Goal: Task Accomplishment & Management: Manage account settings

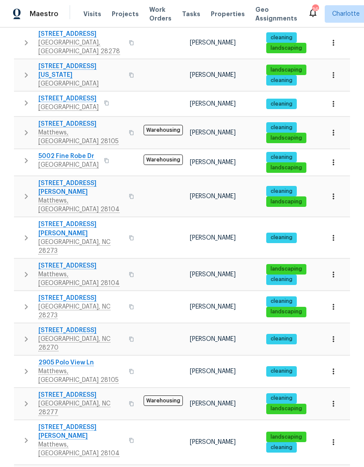
scroll to position [293, 0]
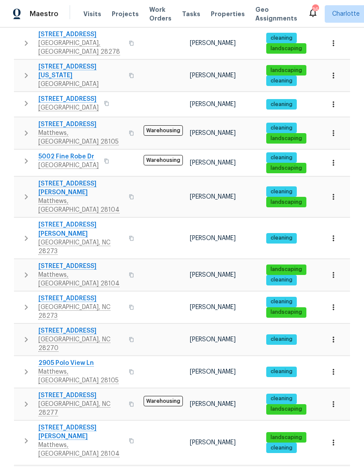
click at [336, 438] on icon "button" at bounding box center [333, 442] width 9 height 9
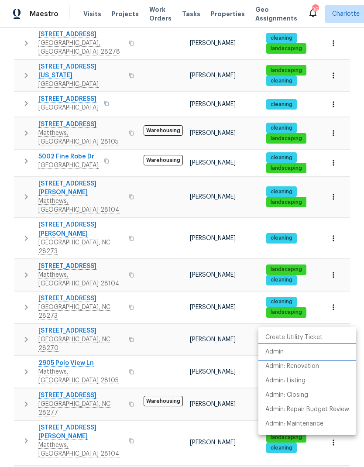
click at [276, 354] on p "Admin" at bounding box center [274, 351] width 18 height 9
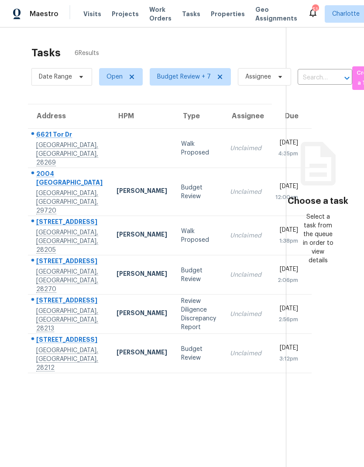
click at [233, 440] on section "Tasks 6 Results Date Range Open Budget Review + 7 Assignee ​ Create a Task Addr…" at bounding box center [150, 267] width 272 height 453
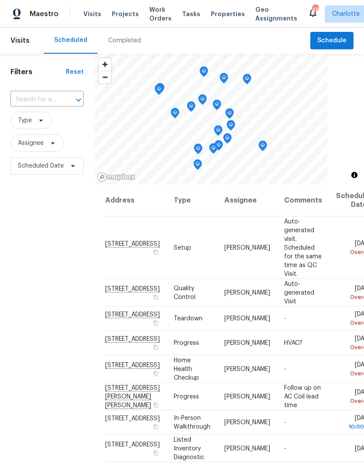
click at [118, 15] on span "Projects" at bounding box center [125, 14] width 27 height 9
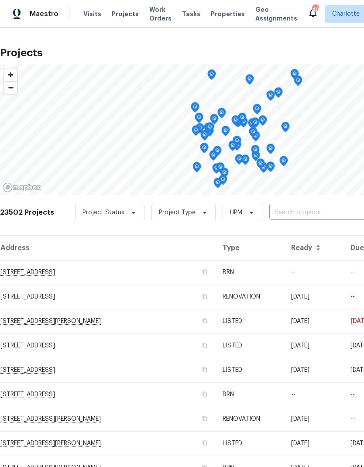
click at [313, 214] on input "text" at bounding box center [319, 213] width 100 height 14
type input "947 p"
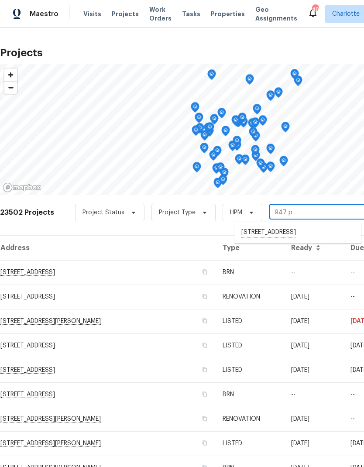
click at [292, 231] on li "947 Pecan Tree Ln, Fort Mill, SC 29715" at bounding box center [297, 232] width 127 height 15
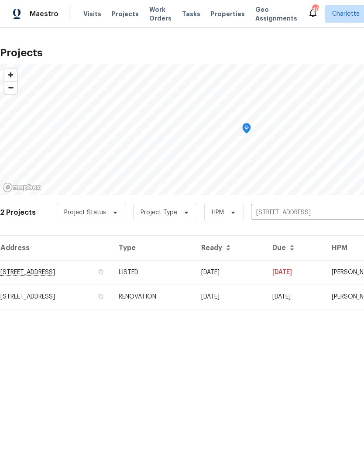
click at [91, 268] on td "947 Pecan Tree Ln, Fort Mill, SC 29715" at bounding box center [56, 272] width 112 height 24
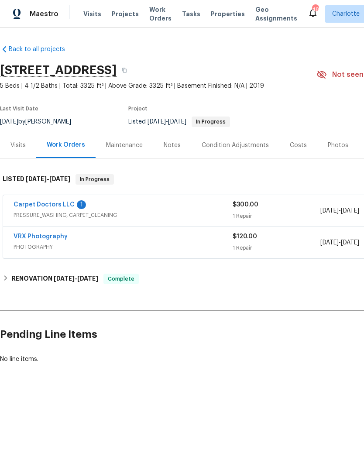
click at [77, 209] on div "Carpet Doctors LLC 1" at bounding box center [123, 205] width 219 height 10
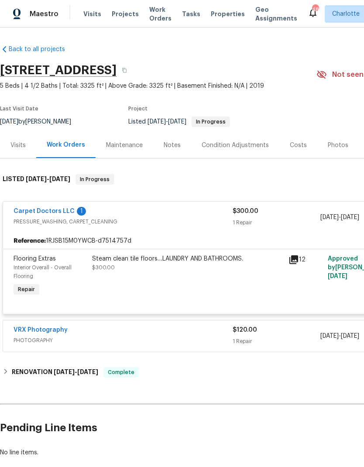
click at [64, 213] on link "Carpet Doctors LLC" at bounding box center [44, 211] width 61 height 6
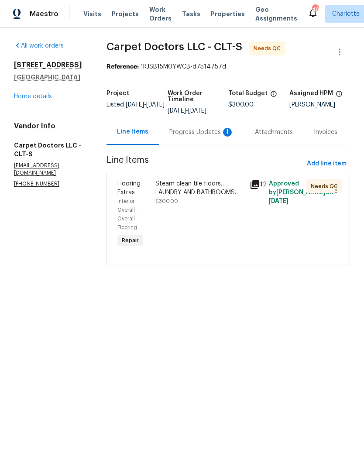
click at [216, 138] on div "Progress Updates 1" at bounding box center [202, 132] width 86 height 26
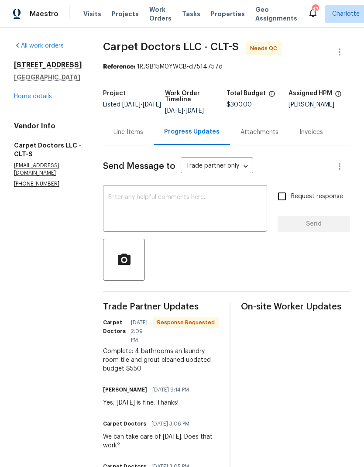
click at [124, 142] on div "Line Items" at bounding box center [128, 132] width 51 height 26
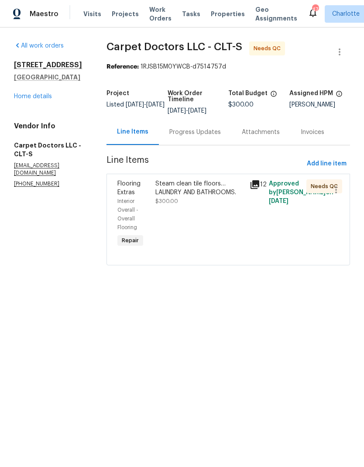
click at [199, 183] on div "Steam clean tile floors…LAUNDRY AND BATHROOMS." at bounding box center [199, 187] width 89 height 17
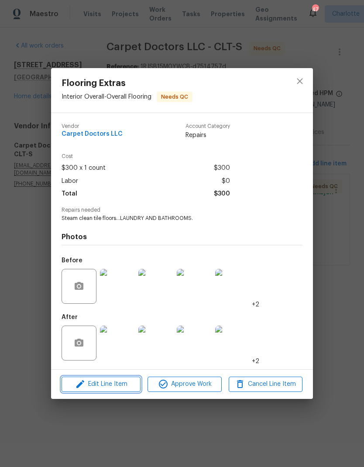
click at [111, 387] on span "Edit Line Item" at bounding box center [101, 384] width 74 height 11
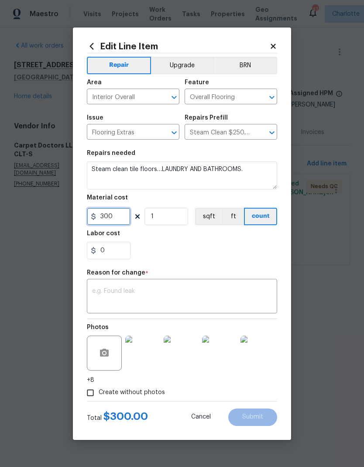
click at [120, 222] on input "300" at bounding box center [109, 216] width 44 height 17
type input "550"
click at [182, 293] on textarea at bounding box center [182, 297] width 180 height 18
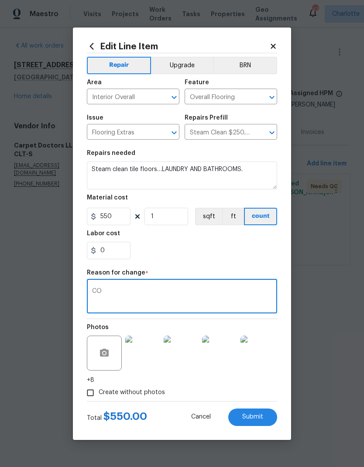
type textarea "CO"
click at [264, 418] on button "Submit" at bounding box center [252, 417] width 49 height 17
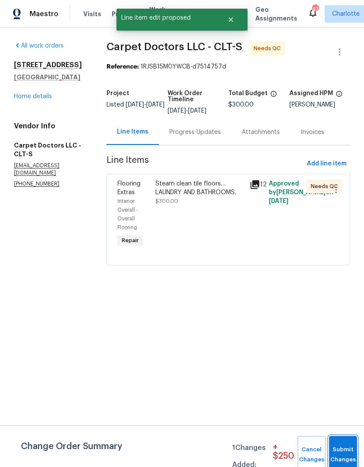
click at [346, 444] on button "Submit Changes" at bounding box center [343, 455] width 28 height 38
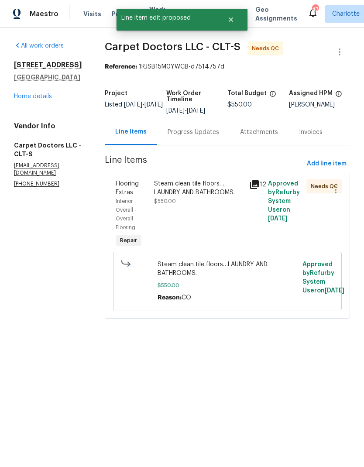
click at [202, 194] on div "Steam clean tile floors…LAUNDRY AND BATHROOMS." at bounding box center [199, 187] width 90 height 17
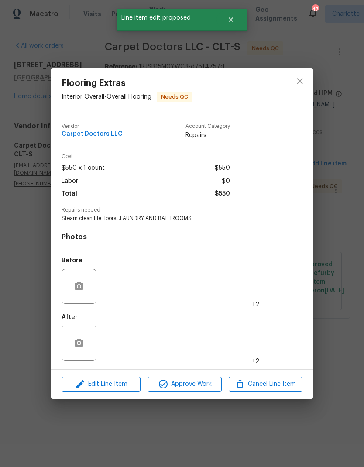
click at [119, 342] on img at bounding box center [117, 343] width 35 height 35
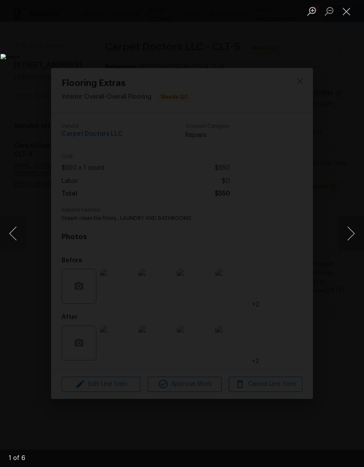
click at [349, 232] on button "Next image" at bounding box center [351, 233] width 26 height 35
click at [350, 235] on button "Next image" at bounding box center [351, 233] width 26 height 35
click at [351, 235] on button "Next image" at bounding box center [351, 233] width 26 height 35
click at [351, 233] on button "Next image" at bounding box center [351, 233] width 26 height 35
click at [350, 234] on button "Next image" at bounding box center [351, 233] width 26 height 35
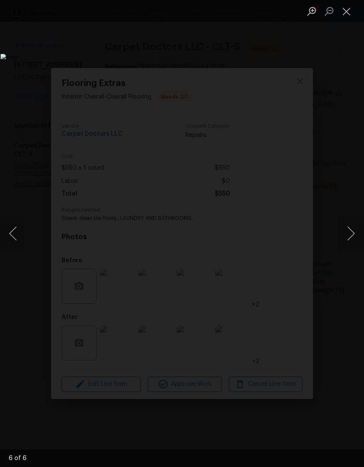
click at [352, 237] on button "Next image" at bounding box center [351, 233] width 26 height 35
click at [350, 237] on button "Next image" at bounding box center [351, 233] width 26 height 35
click at [351, 239] on button "Next image" at bounding box center [351, 233] width 26 height 35
click at [342, 18] on button "Close lightbox" at bounding box center [346, 10] width 17 height 15
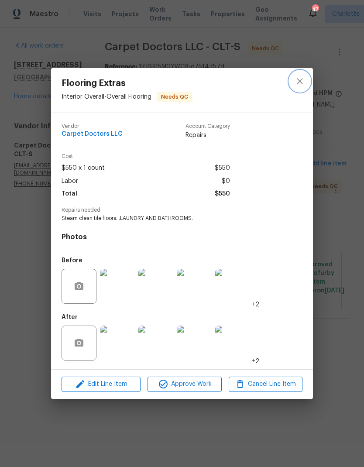
click at [303, 81] on icon "close" at bounding box center [300, 81] width 10 height 10
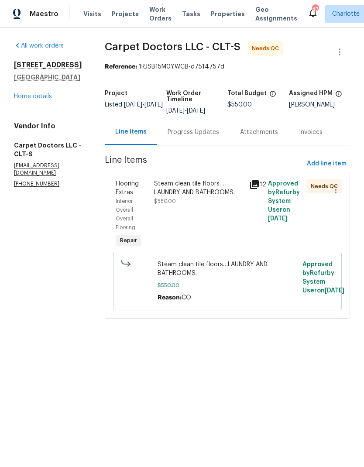
click at [198, 132] on div "Progress Updates" at bounding box center [194, 132] width 52 height 9
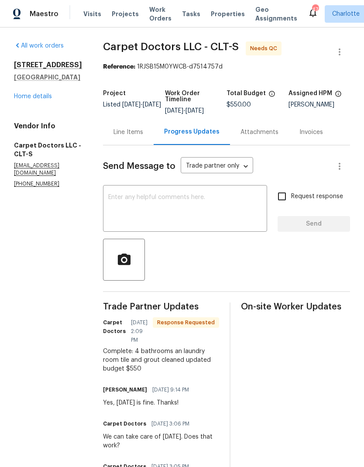
click at [207, 204] on textarea at bounding box center [185, 209] width 154 height 31
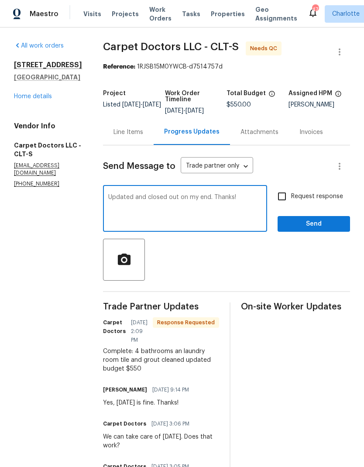
type textarea "Updated and closed out on my end. Thanks!"
click at [327, 228] on span "Send" at bounding box center [314, 224] width 58 height 11
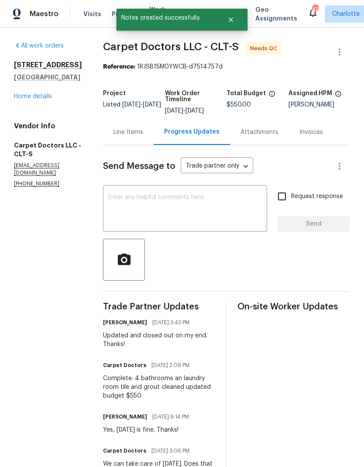
click at [131, 136] on div "Line Items" at bounding box center [128, 132] width 30 height 9
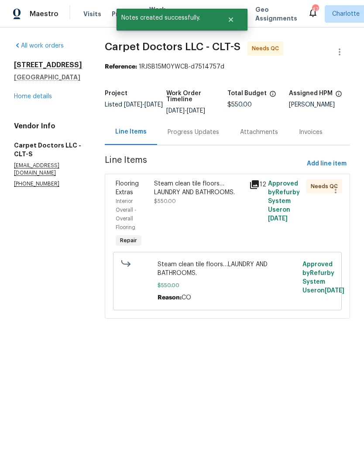
click at [214, 179] on div "Steam clean tile floors…LAUNDRY AND BATHROOMS. $550.00" at bounding box center [198, 214] width 95 height 75
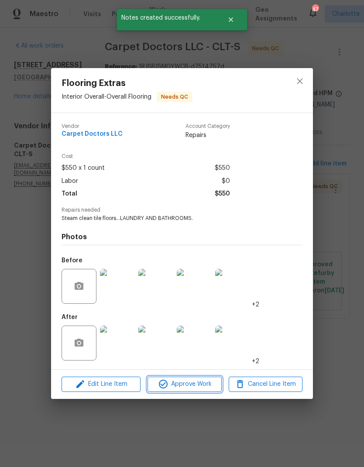
click at [193, 386] on span "Approve Work" at bounding box center [184, 384] width 69 height 11
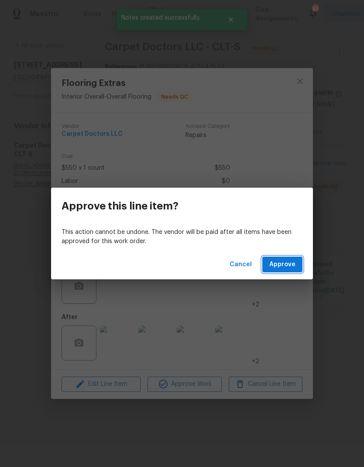
click at [285, 267] on span "Approve" at bounding box center [282, 264] width 26 height 11
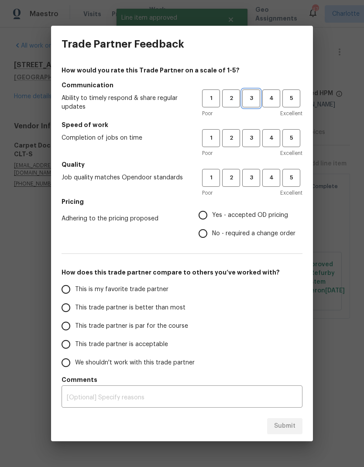
click at [248, 98] on span "3" at bounding box center [251, 98] width 16 height 10
click at [256, 133] on button "3" at bounding box center [251, 138] width 18 height 18
click at [248, 173] on span "3" at bounding box center [251, 178] width 16 height 10
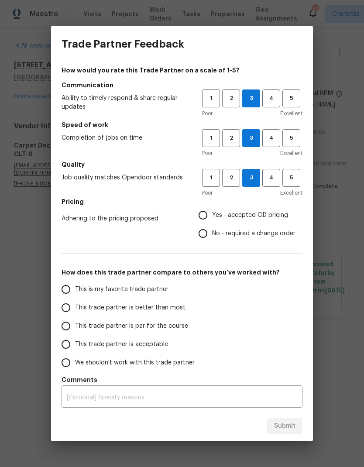
click at [211, 232] on input "No - required a change order" at bounding box center [203, 233] width 18 height 18
radio input "true"
click at [69, 323] on input "This trade partner is par for the course" at bounding box center [66, 326] width 18 height 18
click at [296, 427] on button "Submit" at bounding box center [284, 426] width 35 height 16
radio input "true"
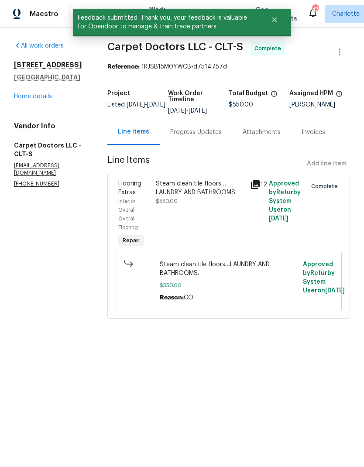
radio input "false"
click at [45, 16] on span "Maestro" at bounding box center [44, 14] width 29 height 9
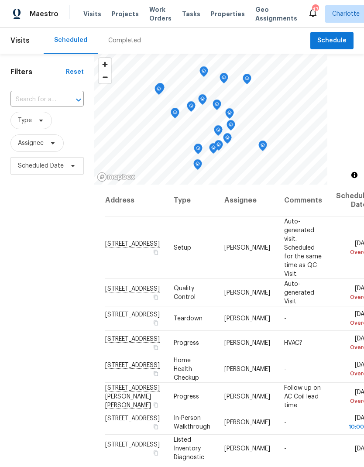
click at [154, 19] on span "Work Orders" at bounding box center [160, 13] width 22 height 17
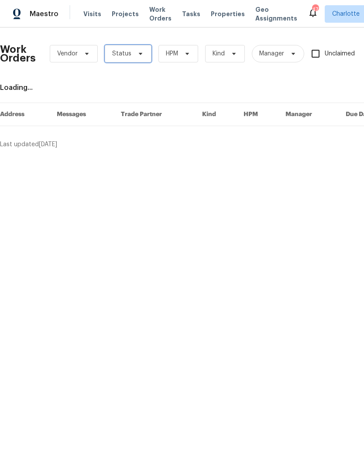
click at [140, 59] on span "Status" at bounding box center [128, 53] width 47 height 17
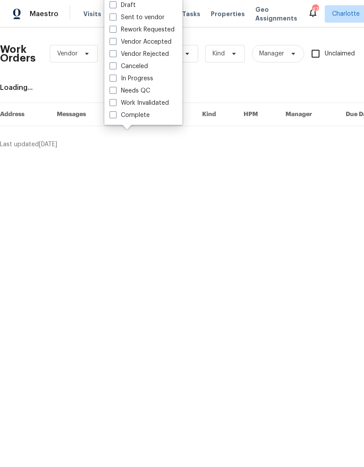
click at [149, 94] on label "Needs QC" at bounding box center [130, 90] width 41 height 9
click at [115, 92] on input "Needs QC" at bounding box center [113, 89] width 6 height 6
checkbox input "true"
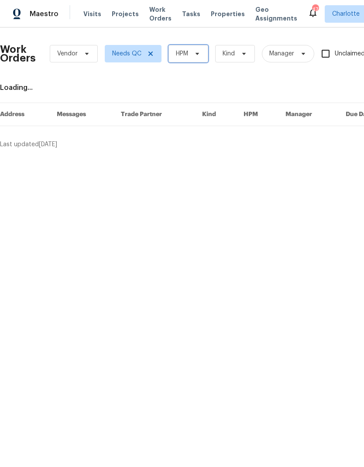
click at [204, 60] on span "HPM" at bounding box center [188, 53] width 40 height 17
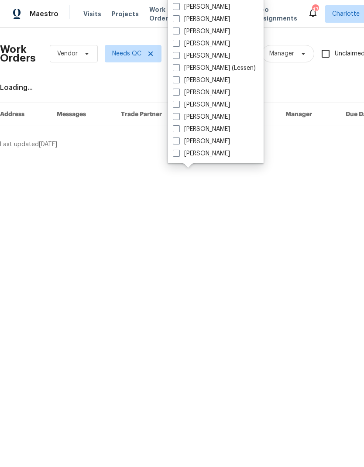
scroll to position [108, 0]
click at [212, 157] on label "[PERSON_NAME]" at bounding box center [201, 153] width 57 height 9
click at [179, 155] on input "[PERSON_NAME]" at bounding box center [176, 152] width 6 height 6
checkbox input "true"
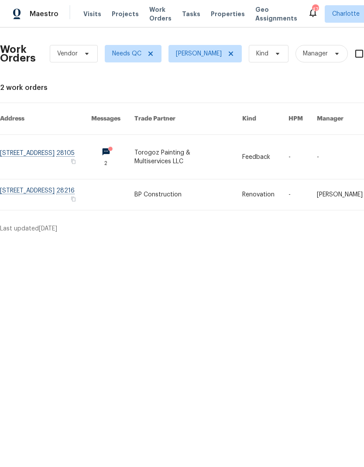
click at [78, 146] on link at bounding box center [45, 157] width 91 height 44
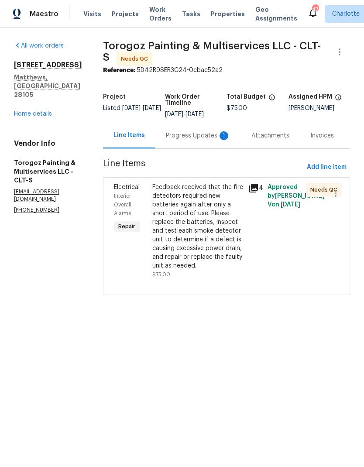
click at [28, 111] on link "Home details" at bounding box center [33, 114] width 38 height 6
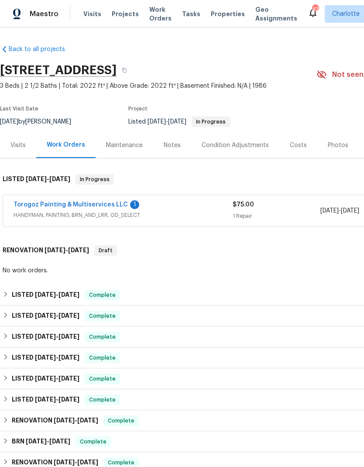
click at [168, 141] on div "Notes" at bounding box center [172, 145] width 17 height 9
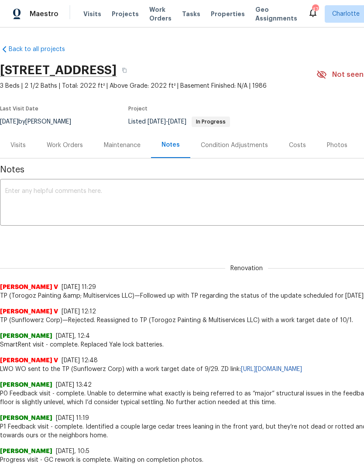
click at [30, 15] on span "Maestro" at bounding box center [44, 14] width 29 height 9
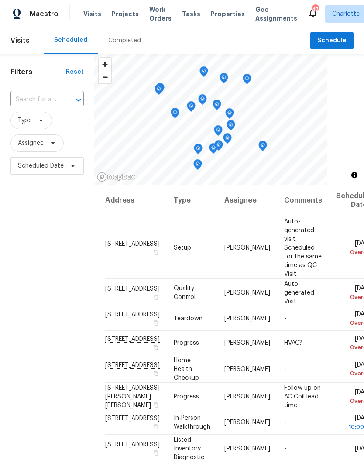
scroll to position [-14, 0]
click at [121, 35] on div "Completed" at bounding box center [125, 41] width 54 height 26
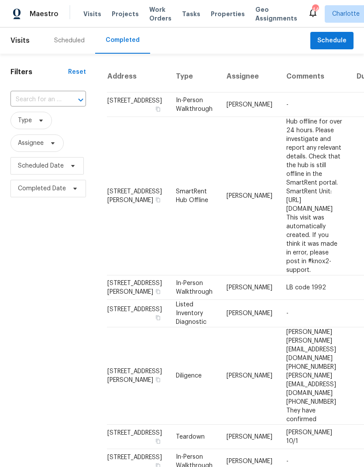
click at [59, 100] on input "text" at bounding box center [35, 100] width 51 height 14
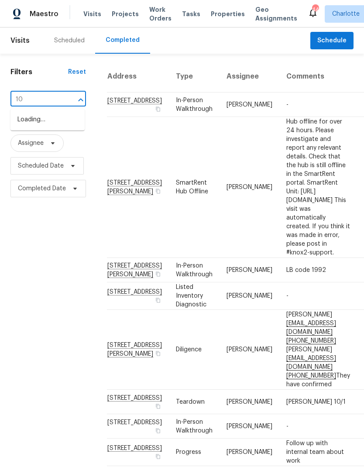
type input "1"
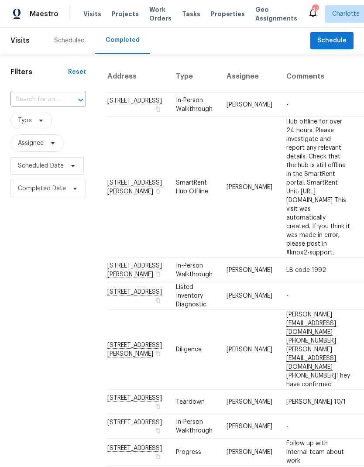
click at [48, 113] on span "Type" at bounding box center [48, 120] width 76 height 17
click at [52, 107] on input "text" at bounding box center [35, 100] width 51 height 14
type input "10518"
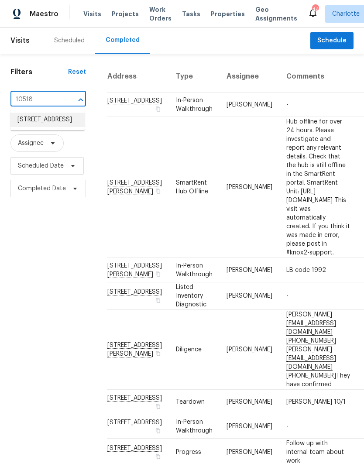
click at [54, 127] on li "10518 Fairway Ridge Rd, Charlotte, NC 28277" at bounding box center [47, 120] width 74 height 14
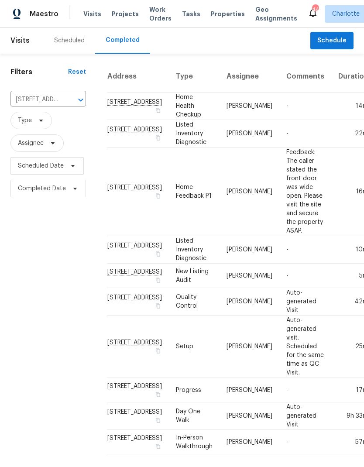
click at [127, 148] on td "10518 Fairway Ridge Rd, Charlotte, NC 28277" at bounding box center [138, 134] width 62 height 28
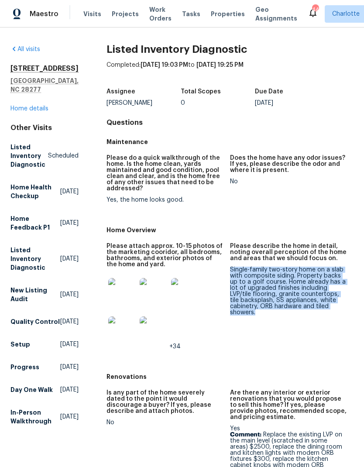
copy div "Single-family two-story home on a slab with composite siding. Property backs up…"
click at [336, 206] on figure "Does the home have any odor issues? If yes, please describe the odor and where …" at bounding box center [292, 186] width 124 height 62
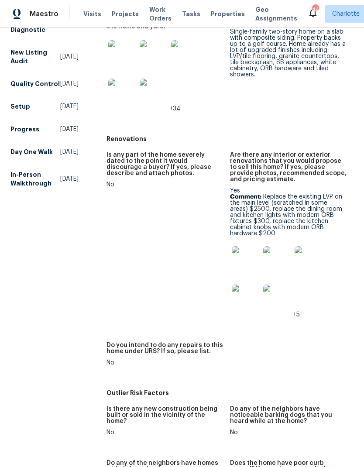
scroll to position [239, 0]
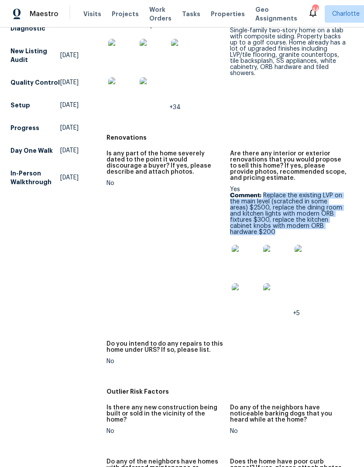
copy p "Replace the existing LVP on the main level (scratched in some areas) $2500, rep…"
click at [341, 296] on div "+5" at bounding box center [288, 278] width 117 height 77
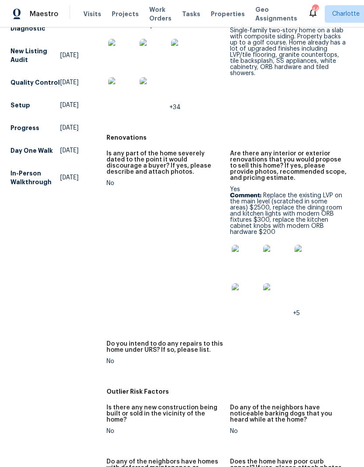
click at [235, 250] on img at bounding box center [246, 259] width 28 height 28
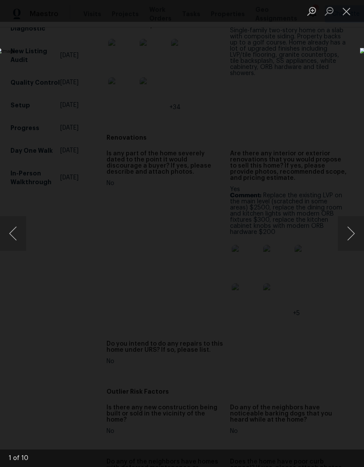
click at [344, 237] on button "Next image" at bounding box center [351, 233] width 26 height 35
click at [344, 240] on button "Next image" at bounding box center [351, 233] width 26 height 35
click at [345, 236] on button "Next image" at bounding box center [351, 233] width 26 height 35
click at [345, 234] on button "Next image" at bounding box center [351, 233] width 26 height 35
click at [343, 230] on button "Next image" at bounding box center [351, 233] width 26 height 35
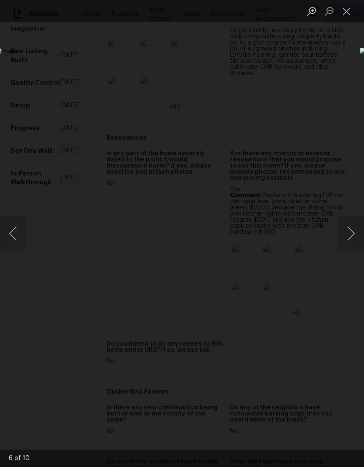
click at [348, 231] on button "Next image" at bounding box center [351, 233] width 26 height 35
click at [351, 229] on button "Next image" at bounding box center [351, 233] width 26 height 35
click at [347, 232] on button "Next image" at bounding box center [351, 233] width 26 height 35
click at [348, 232] on button "Next image" at bounding box center [351, 233] width 26 height 35
click at [344, 233] on button "Next image" at bounding box center [351, 233] width 26 height 35
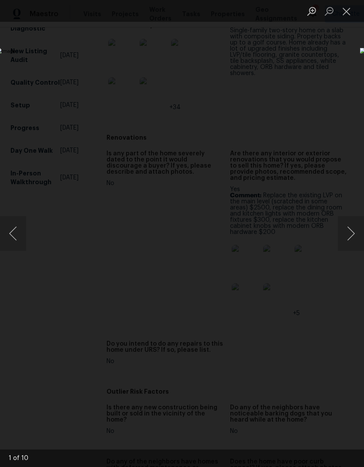
click at [345, 237] on button "Next image" at bounding box center [351, 233] width 26 height 35
click at [349, 17] on button "Close lightbox" at bounding box center [346, 10] width 17 height 15
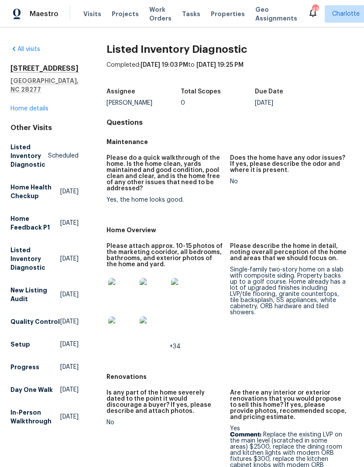
scroll to position [0, 0]
click at [152, 9] on span "Work Orders" at bounding box center [160, 13] width 22 height 17
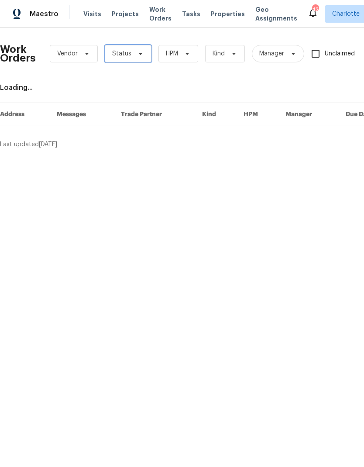
click at [130, 55] on span "Status" at bounding box center [128, 53] width 47 height 17
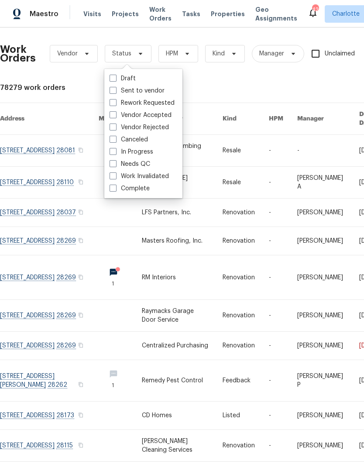
click at [140, 156] on label "In Progress" at bounding box center [132, 152] width 44 height 9
click at [115, 153] on input "In Progress" at bounding box center [113, 151] width 6 height 6
checkbox input "true"
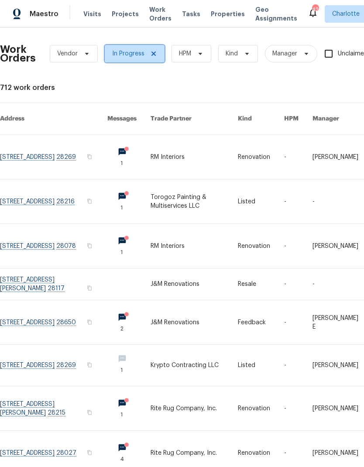
click at [148, 55] on span at bounding box center [153, 53] width 10 height 7
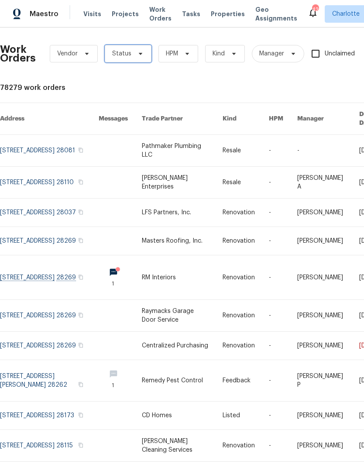
click at [149, 47] on span "Status" at bounding box center [128, 53] width 47 height 17
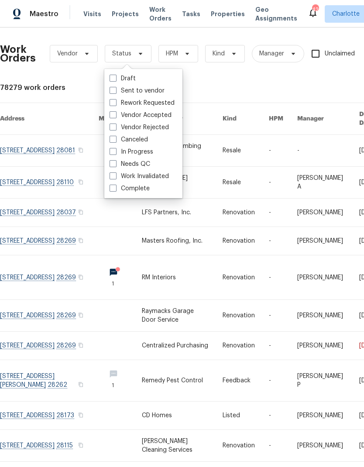
click at [141, 167] on label "Needs QC" at bounding box center [130, 164] width 41 height 9
click at [115, 165] on input "Needs QC" at bounding box center [113, 163] width 6 height 6
checkbox input "true"
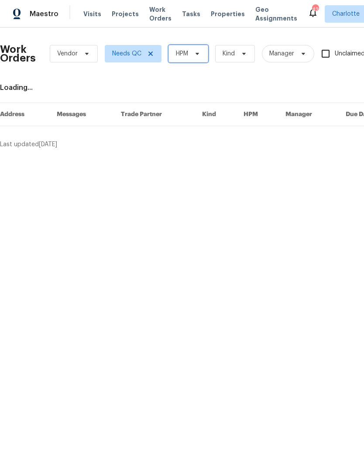
click at [195, 55] on icon at bounding box center [197, 53] width 7 height 7
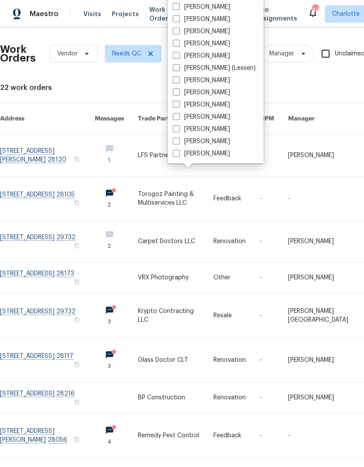
scroll to position [108, 0]
click at [204, 162] on div "Alex Baum Amilcar Martinez Ashton Bell Billy Towle Brian Fudge Chip Hunter Cind…" at bounding box center [216, 80] width 96 height 168
click at [213, 151] on label "[PERSON_NAME]" at bounding box center [201, 153] width 57 height 9
click at [179, 151] on input "[PERSON_NAME]" at bounding box center [176, 152] width 6 height 6
checkbox input "true"
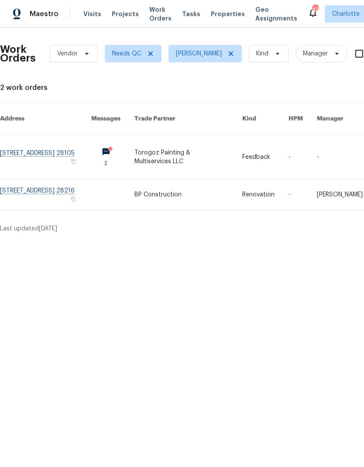
click at [39, 21] on div "Maestro" at bounding box center [29, 13] width 58 height 17
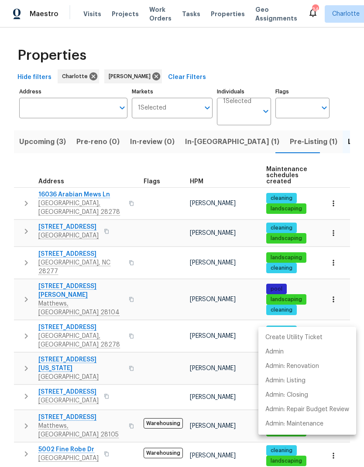
scroll to position [293, 0]
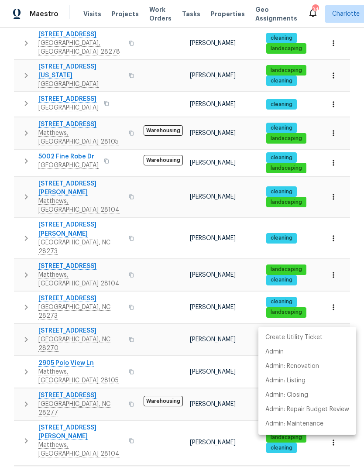
click at [256, 258] on div at bounding box center [182, 233] width 364 height 467
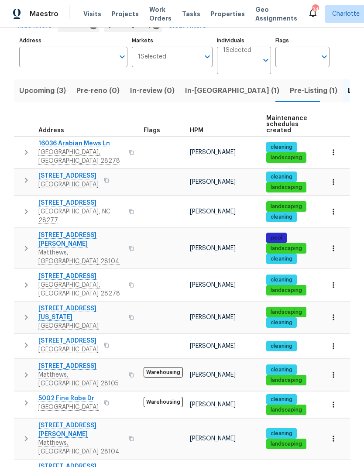
scroll to position [50, 0]
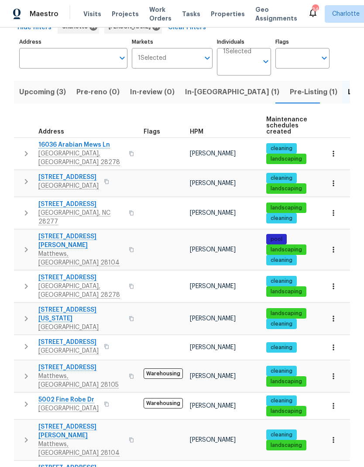
click at [21, 200] on button "button" at bounding box center [25, 213] width 17 height 26
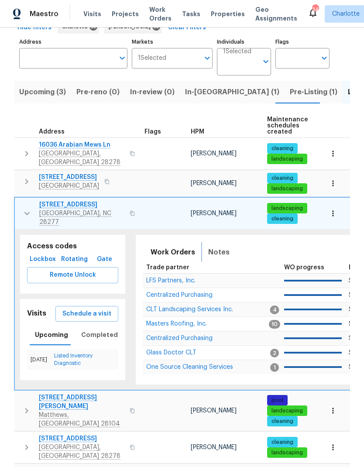
click at [225, 246] on span "Notes" at bounding box center [218, 252] width 21 height 12
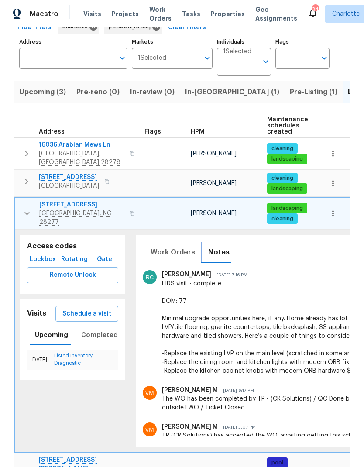
scroll to position [263, 0]
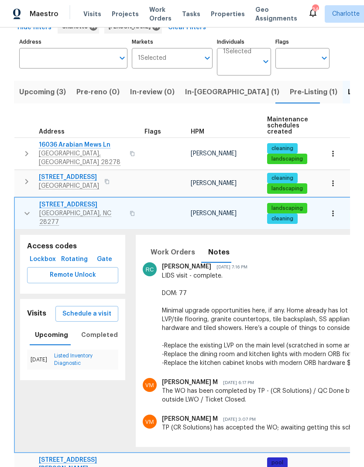
click at [169, 272] on div "LIDS visit - complete. DOM: 77 Minimal upgrade opportunities here, if any. Home…" at bounding box center [303, 320] width 283 height 96
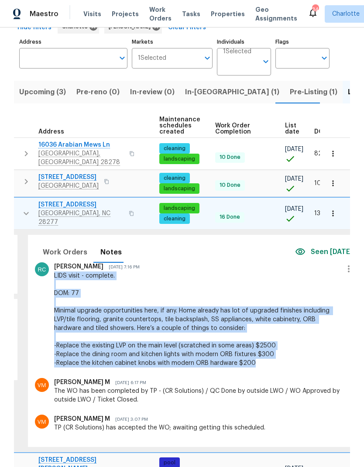
scroll to position [0, 128]
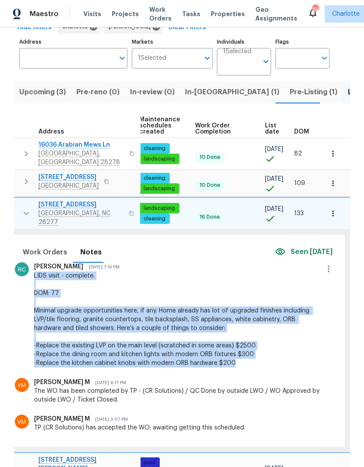
click at [307, 378] on div "Vignesh M Aug 5, 2025 6:17 PM The WO has been completed by TP - (CR Solutions) …" at bounding box center [175, 396] width 320 height 37
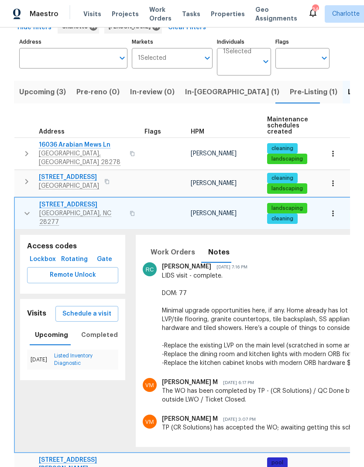
scroll to position [0, 0]
click at [20, 200] on button "button" at bounding box center [26, 213] width 17 height 26
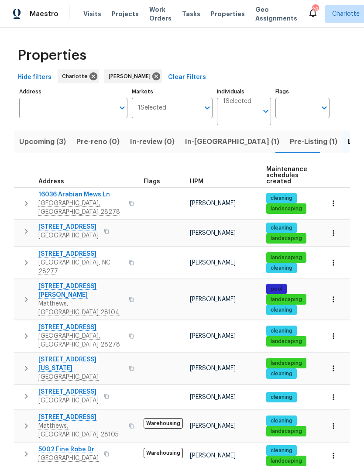
click at [211, 131] on button "In-reno (1)" at bounding box center [232, 142] width 105 height 23
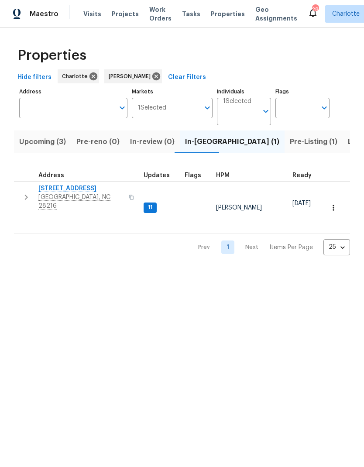
click at [23, 196] on icon "button" at bounding box center [26, 197] width 10 height 10
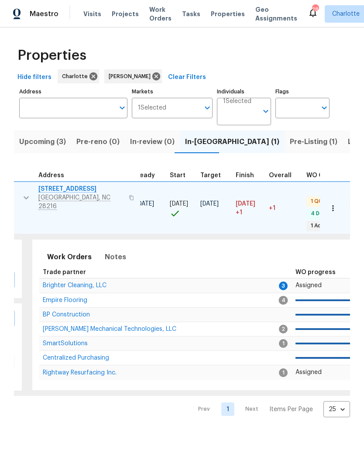
scroll to position [0, 170]
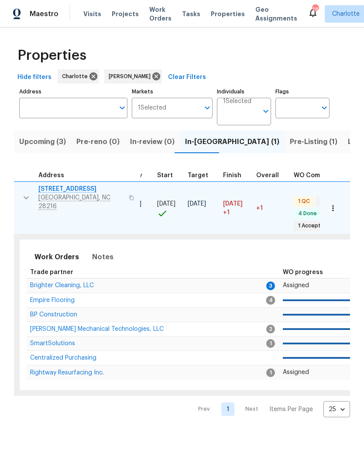
click at [89, 282] on span "Brighter Cleaning, LLC" at bounding box center [62, 285] width 64 height 6
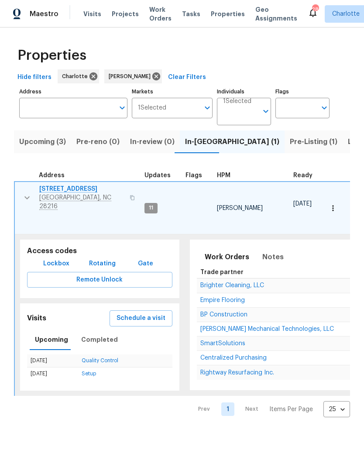
scroll to position [0, 0]
click at [20, 190] on button "button" at bounding box center [26, 198] width 17 height 26
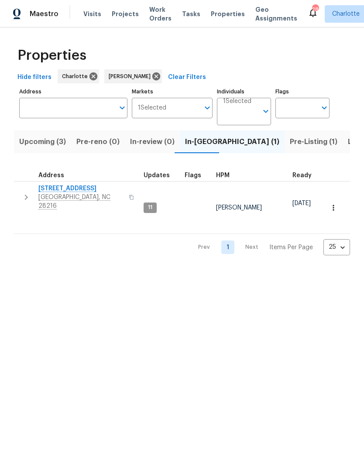
click at [307, 269] on html "Maestro Visits Projects Work Orders Tasks Properties Geo Assignments 28 Charlot…" at bounding box center [182, 134] width 364 height 269
click at [29, 145] on span "Upcoming (3)" at bounding box center [42, 142] width 47 height 12
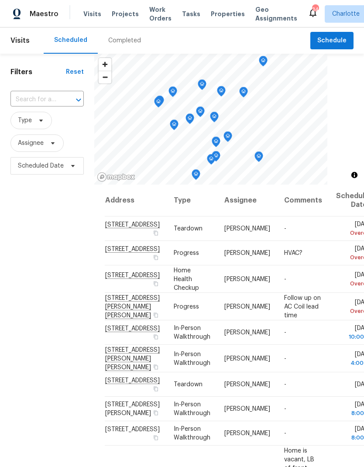
click at [130, 13] on span "Projects" at bounding box center [125, 14] width 27 height 9
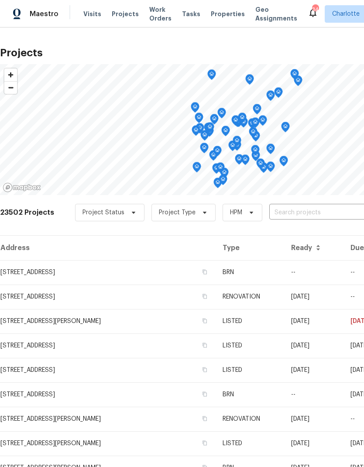
click at [299, 215] on input "text" at bounding box center [319, 213] width 100 height 14
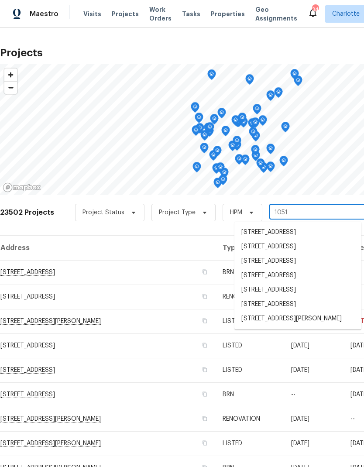
type input "10518"
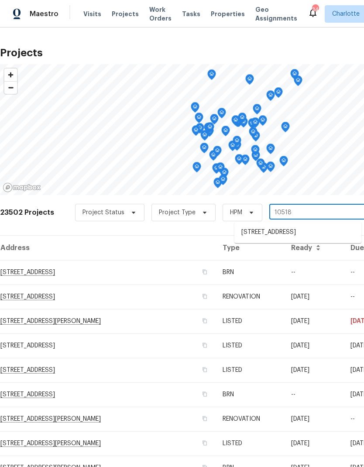
click at [285, 237] on li "10518 Fairway Ridge Rd, Charlotte, NC 28277" at bounding box center [297, 232] width 127 height 14
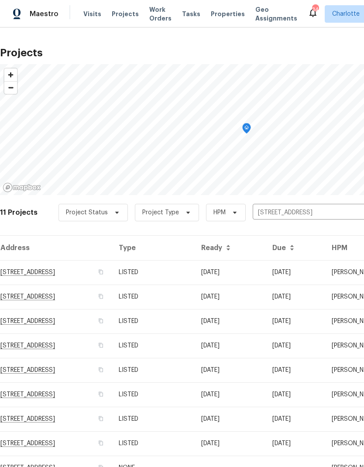
click at [45, 272] on td "10518 Fairway Ridge Rd, Charlotte, NC 28277" at bounding box center [56, 272] width 112 height 24
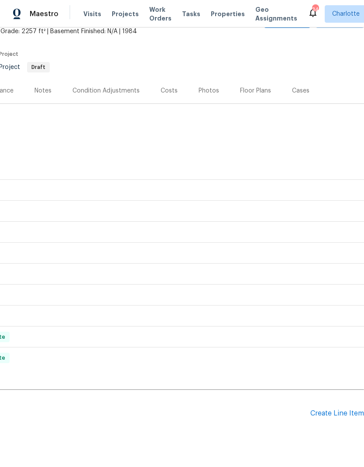
scroll to position [54, 129]
click at [343, 410] on div "Create Line Item" at bounding box center [337, 414] width 54 height 8
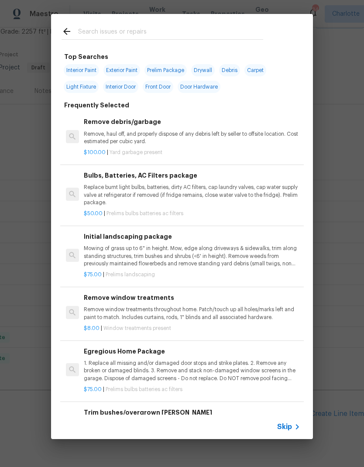
click at [162, 38] on input "text" at bounding box center [170, 32] width 185 height 13
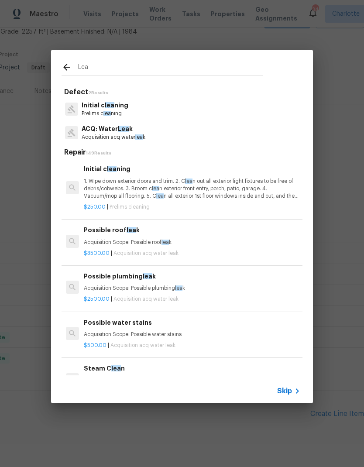
type input "Leaf"
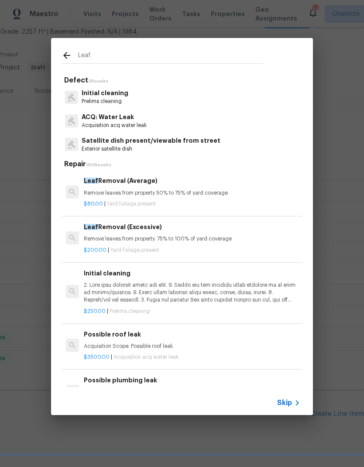
click at [196, 186] on div "Leaf Removal (Average) Remove leaves from property 50% to 75% of yard coverage" at bounding box center [192, 186] width 217 height 21
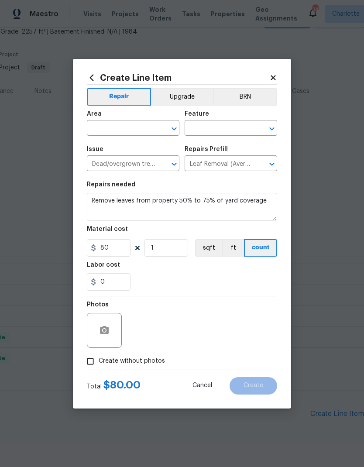
click at [135, 130] on input "text" at bounding box center [121, 129] width 68 height 14
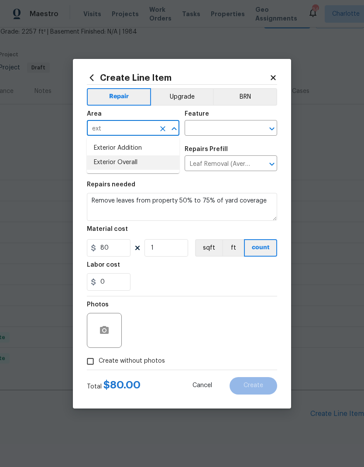
click at [146, 164] on li "Exterior Overall" at bounding box center [133, 162] width 93 height 14
type input "Exterior Overall"
click at [231, 130] on input "text" at bounding box center [219, 129] width 68 height 14
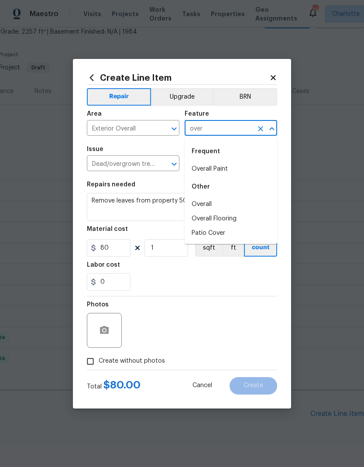
click at [232, 163] on li "Overall Paint" at bounding box center [231, 169] width 93 height 14
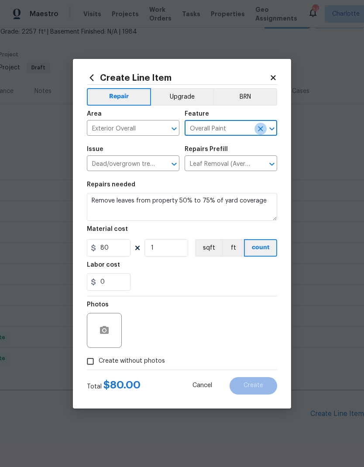
click at [266, 127] on button "Open" at bounding box center [272, 129] width 12 height 12
type input "Overall Paintover"
click at [263, 128] on icon "Clear" at bounding box center [260, 128] width 9 height 9
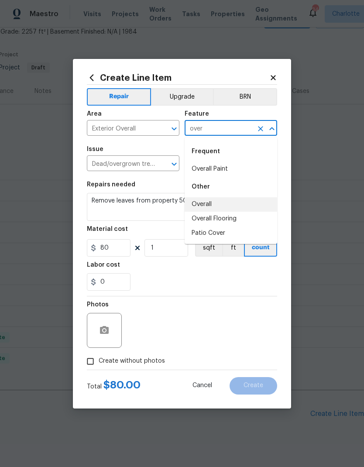
click at [214, 202] on li "Overall" at bounding box center [231, 204] width 93 height 14
type input "Overall"
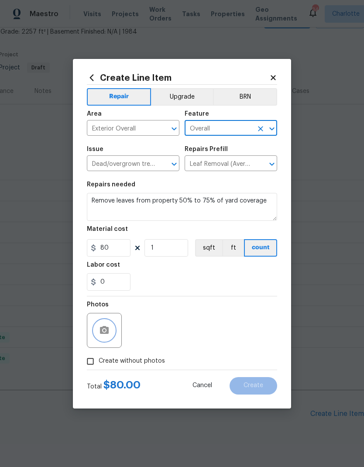
click at [108, 330] on icon "button" at bounding box center [104, 330] width 9 height 8
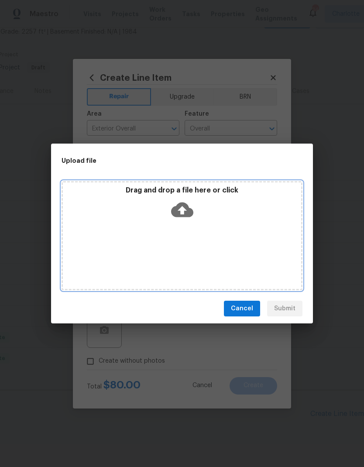
click at [182, 210] on icon at bounding box center [182, 210] width 22 height 22
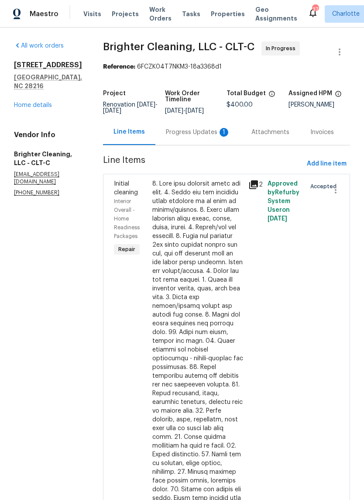
click at [200, 134] on div "Progress Updates 1" at bounding box center [198, 132] width 65 height 9
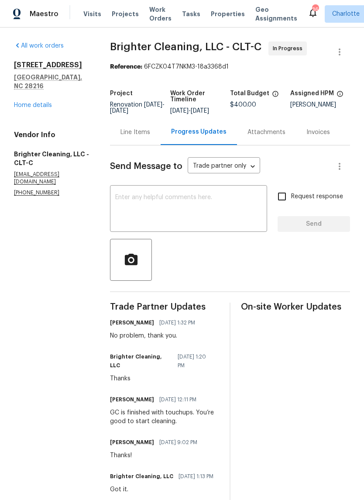
click at [25, 102] on link "Home details" at bounding box center [33, 105] width 38 height 6
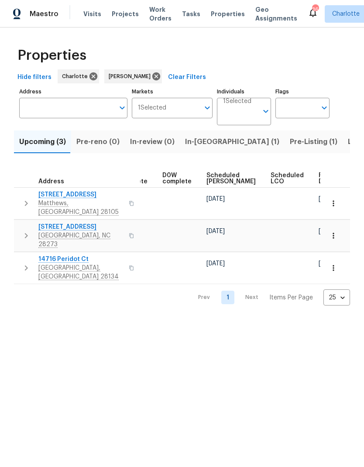
scroll to position [0, 219]
click at [319, 182] on span "Ready Date" at bounding box center [328, 178] width 19 height 12
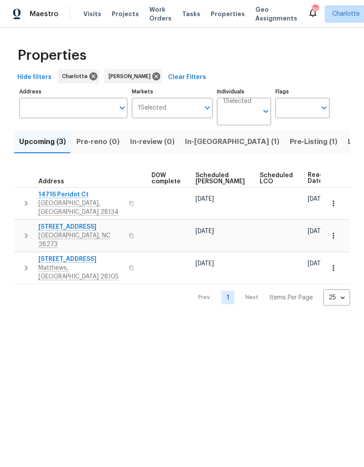
scroll to position [0, 229]
click at [317, 320] on html "Maestro Visits Projects Work Orders Tasks Properties Geo Assignments 36 [PERSON…" at bounding box center [182, 160] width 364 height 320
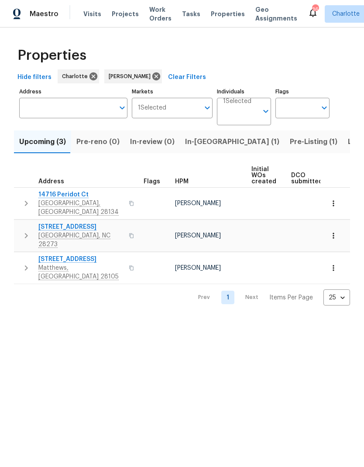
scroll to position [0, 0]
click at [289, 320] on html "Maestro Visits Projects Work Orders Tasks Properties Geo Assignments 36 [PERSON…" at bounding box center [182, 160] width 364 height 320
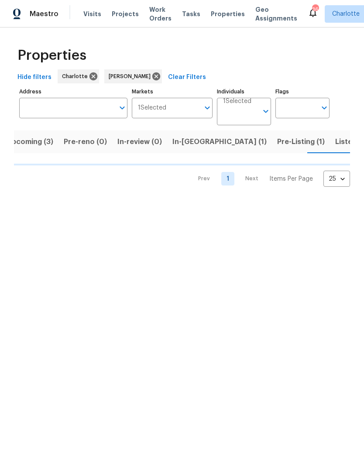
scroll to position [0, 13]
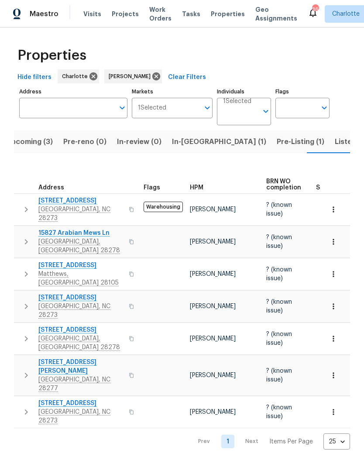
click at [191, 138] on span "In-[GEOGRAPHIC_DATA] (1)" at bounding box center [219, 142] width 94 height 12
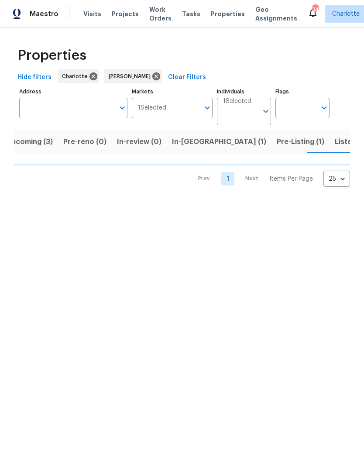
click at [181, 144] on span "In-[GEOGRAPHIC_DATA] (1)" at bounding box center [219, 142] width 94 height 12
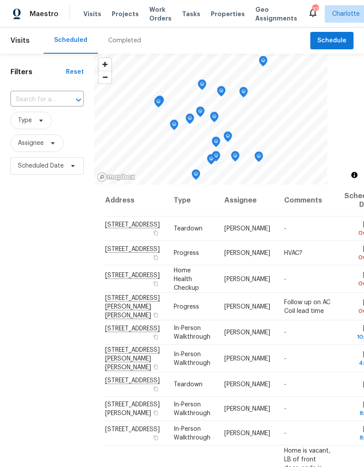
click at [116, 42] on div "Completed" at bounding box center [124, 40] width 33 height 9
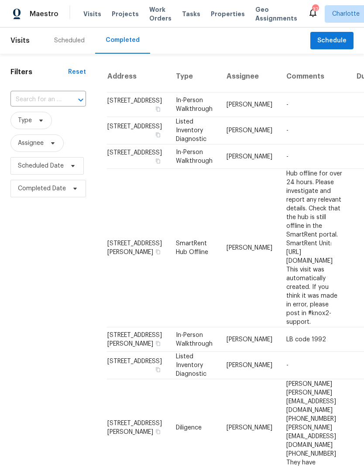
click at [59, 97] on input "text" at bounding box center [35, 100] width 51 height 14
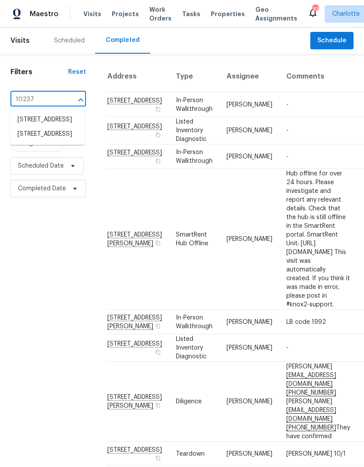
type input "10237 c"
click at [55, 127] on li "10237 Cairnsmore Pl, Mint Hill, NC 28227" at bounding box center [47, 120] width 74 height 14
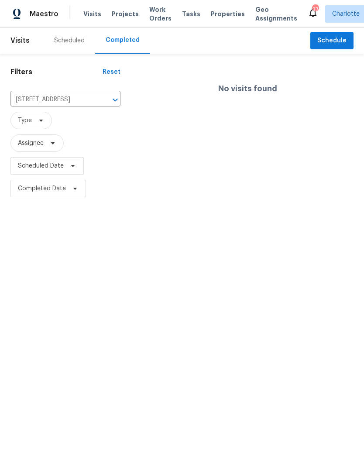
click at [72, 45] on div "Scheduled" at bounding box center [69, 40] width 31 height 9
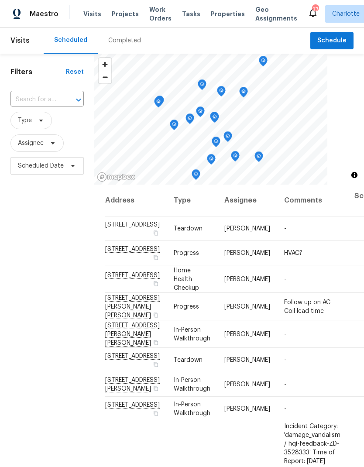
click at [70, 276] on div "Filters Reset ​ Type Assignee Scheduled Date" at bounding box center [47, 306] width 94 height 505
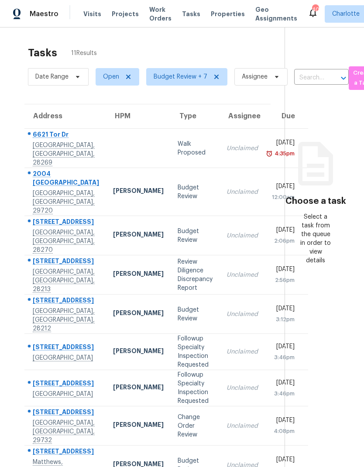
scroll to position [0, 3]
